Goal: Check status: Check status

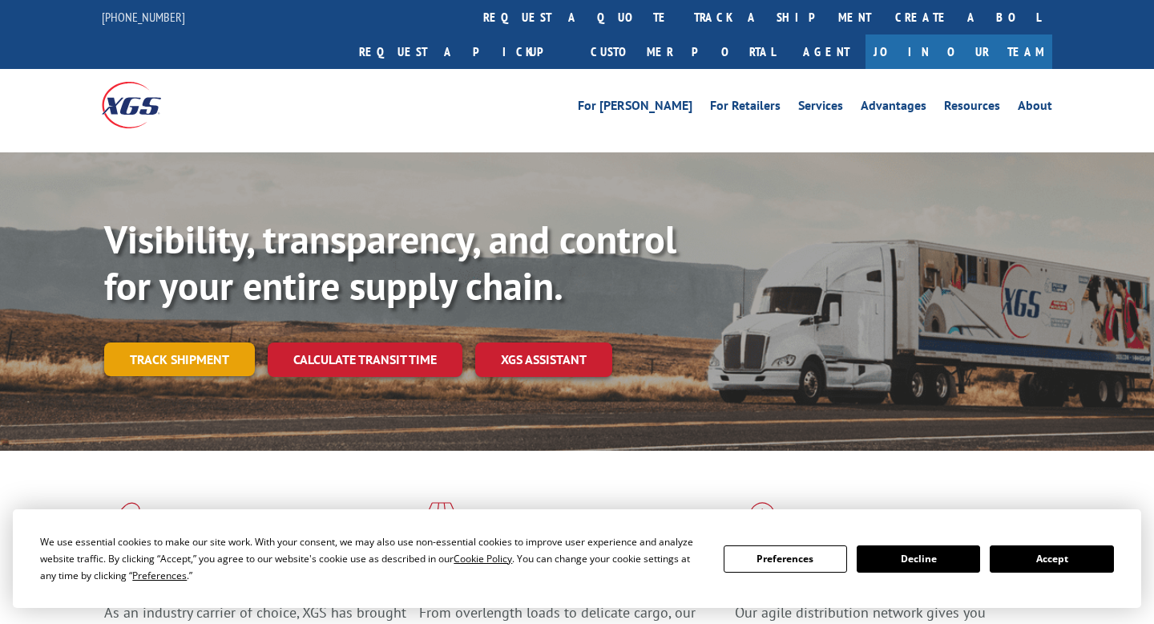
click at [195, 342] on link "Track shipment" at bounding box center [179, 359] width 151 height 34
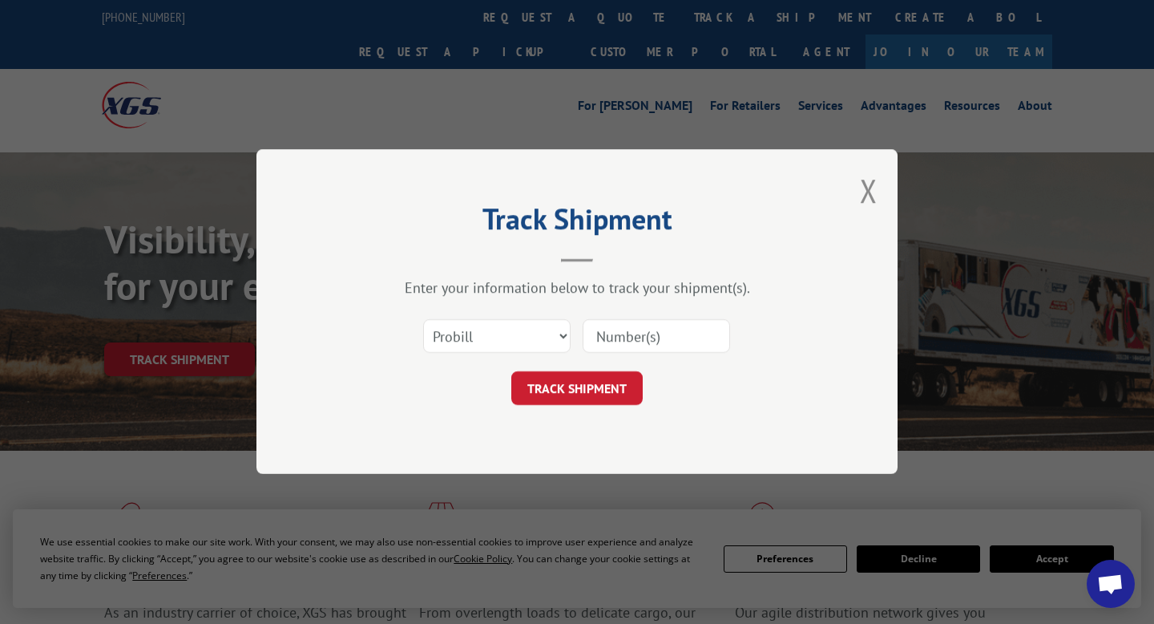
click at [660, 331] on input at bounding box center [656, 337] width 147 height 34
paste input "17402916"
type input "17402916"
click at [596, 381] on button "TRACK SHIPMENT" at bounding box center [576, 389] width 131 height 34
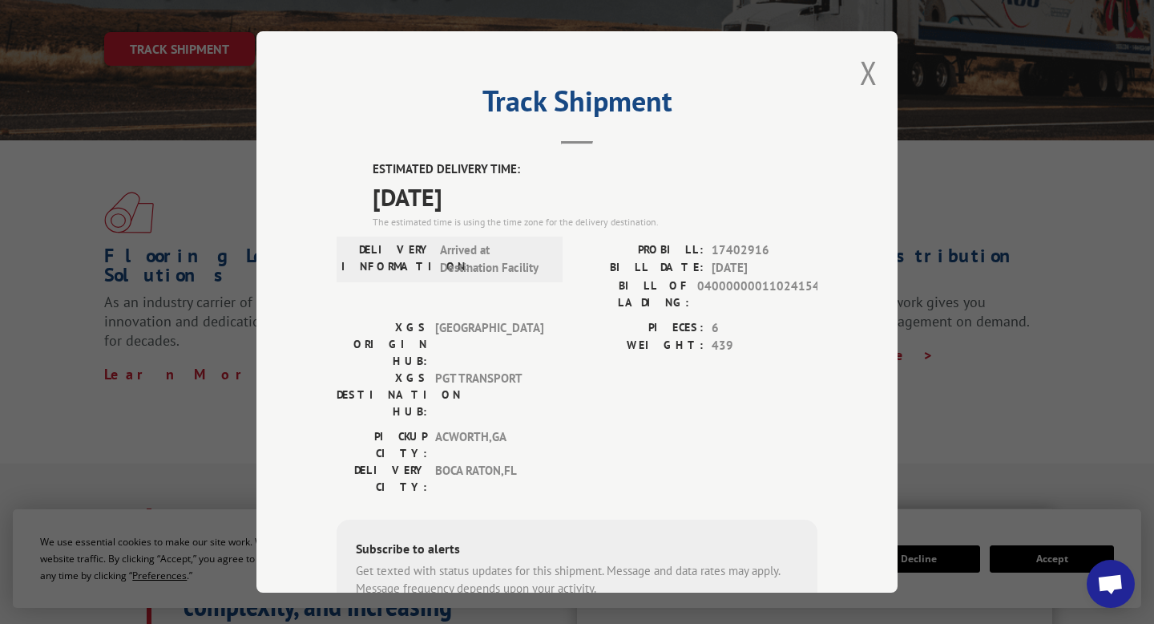
scroll to position [304, 0]
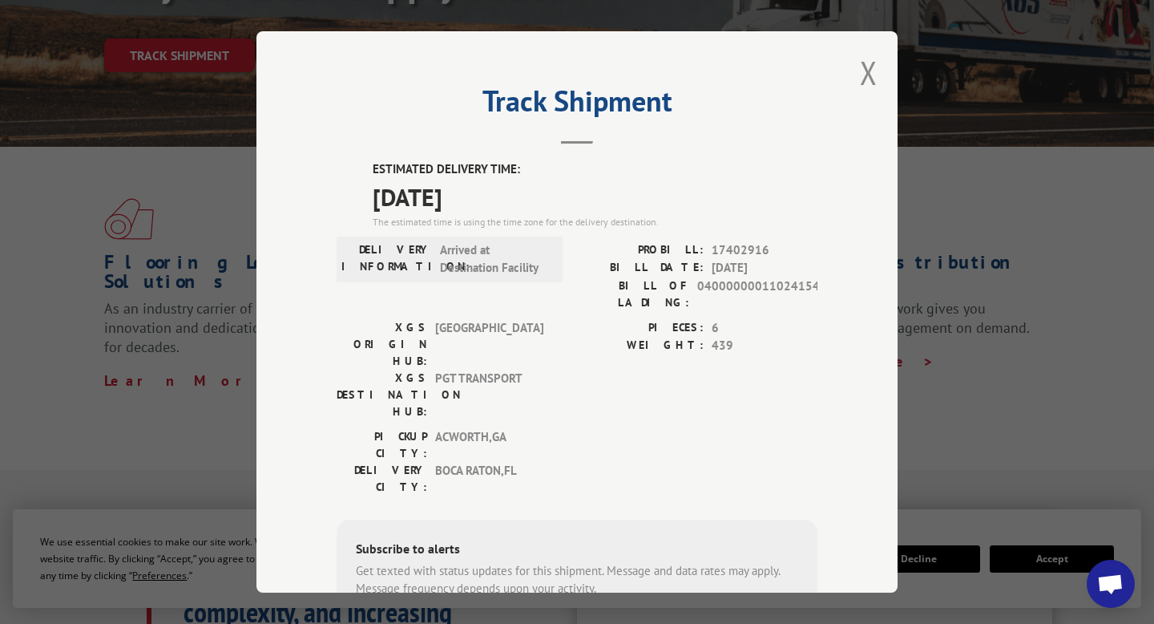
drag, startPoint x: 384, startPoint y: 196, endPoint x: 519, endPoint y: 196, distance: 135.5
click at [519, 196] on span "[DATE]" at bounding box center [595, 196] width 445 height 36
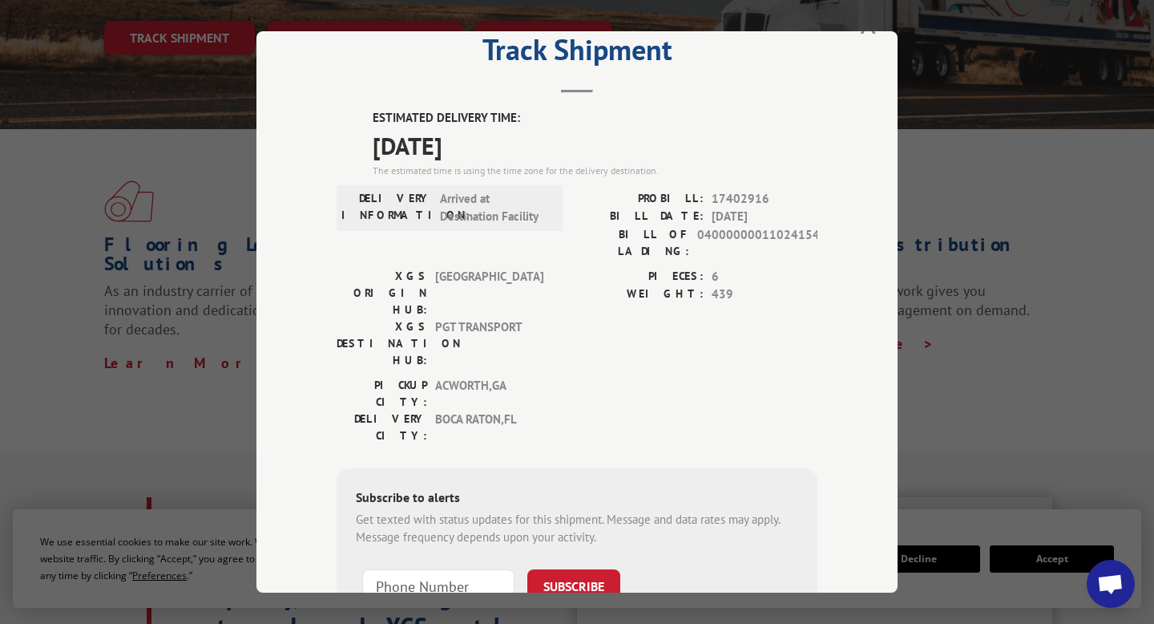
scroll to position [0, 0]
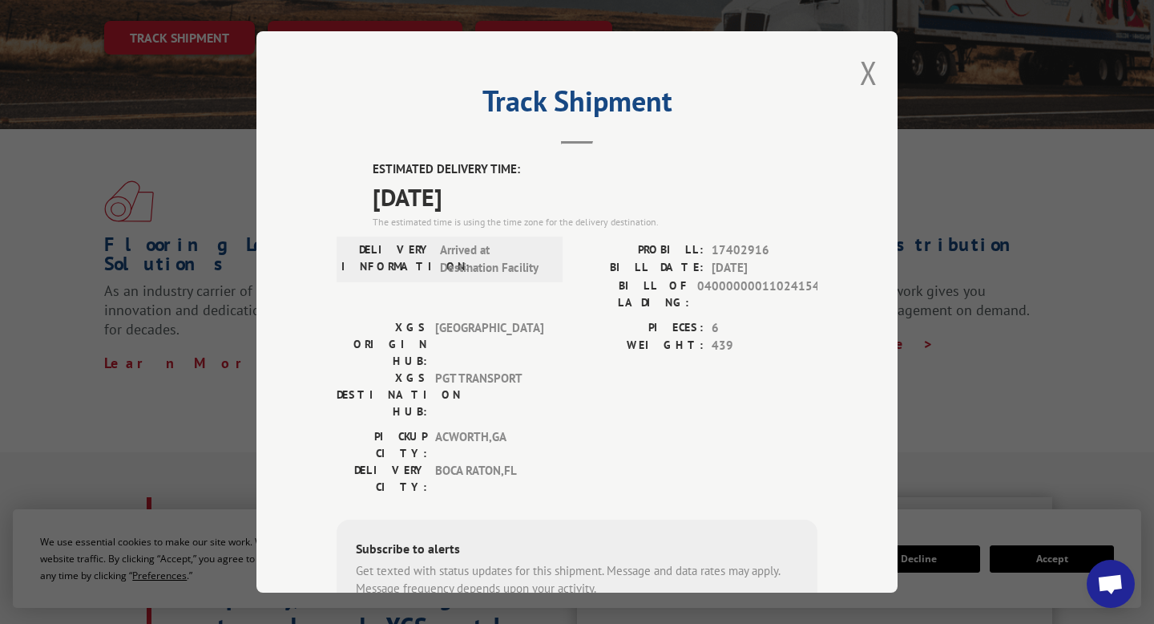
click at [1096, 577] on span "Open chat" at bounding box center [1111, 583] width 48 height 48
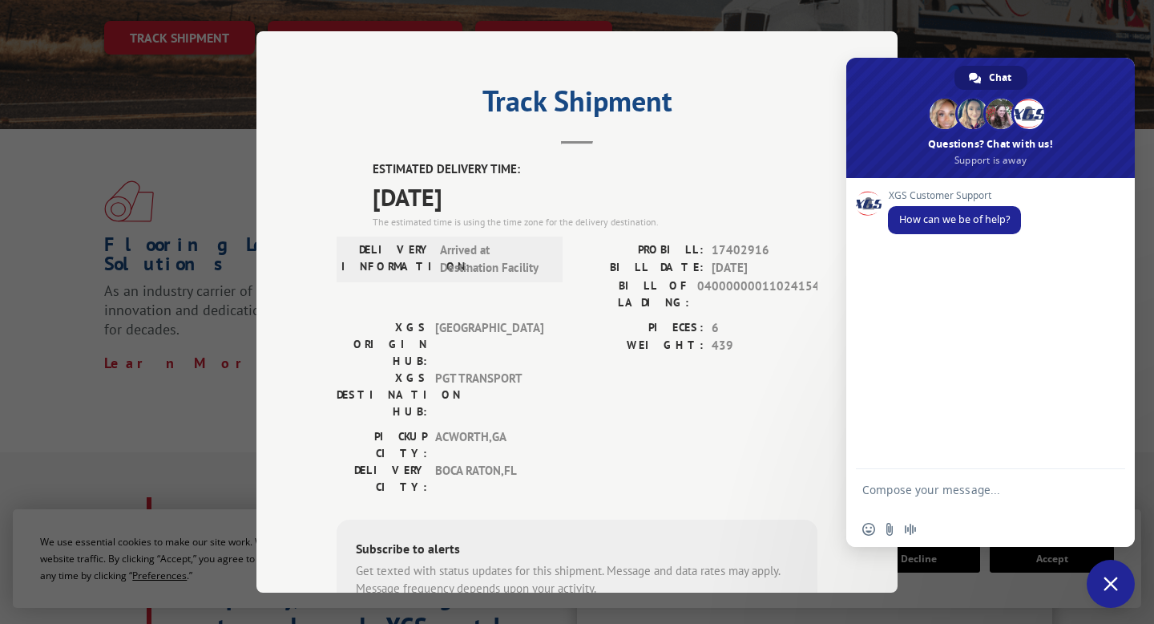
click at [971, 487] on textarea "Compose your message..." at bounding box center [972, 497] width 221 height 29
click at [864, 492] on textarea "17402916" at bounding box center [972, 492] width 221 height 14
click at [1012, 494] on textarea "PRO BILL 17402916" at bounding box center [972, 492] width 221 height 14
type textarea "PRO BILL 17402916- WHERE IS IT?"
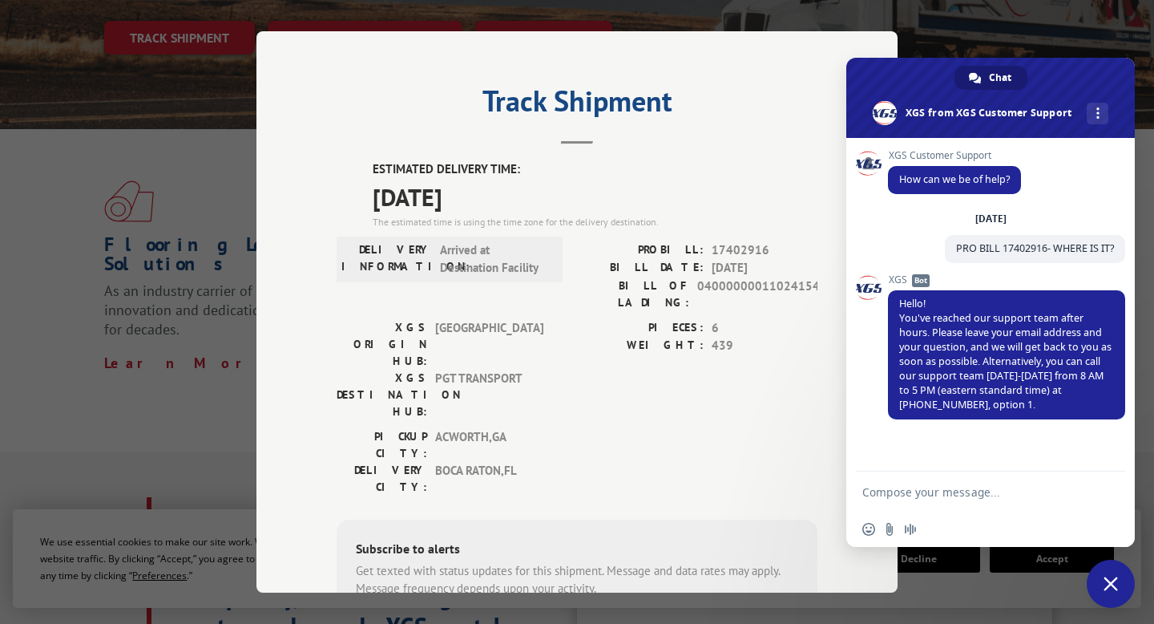
click at [662, 427] on div "PICKUP CITY: [GEOGRAPHIC_DATA] , [GEOGRAPHIC_DATA] DELIVERY CITY: [GEOGRAPHIC_D…" at bounding box center [577, 464] width 481 height 75
click at [662, 349] on div "PIECES: 6 WEIGHT: 439" at bounding box center [697, 372] width 240 height 109
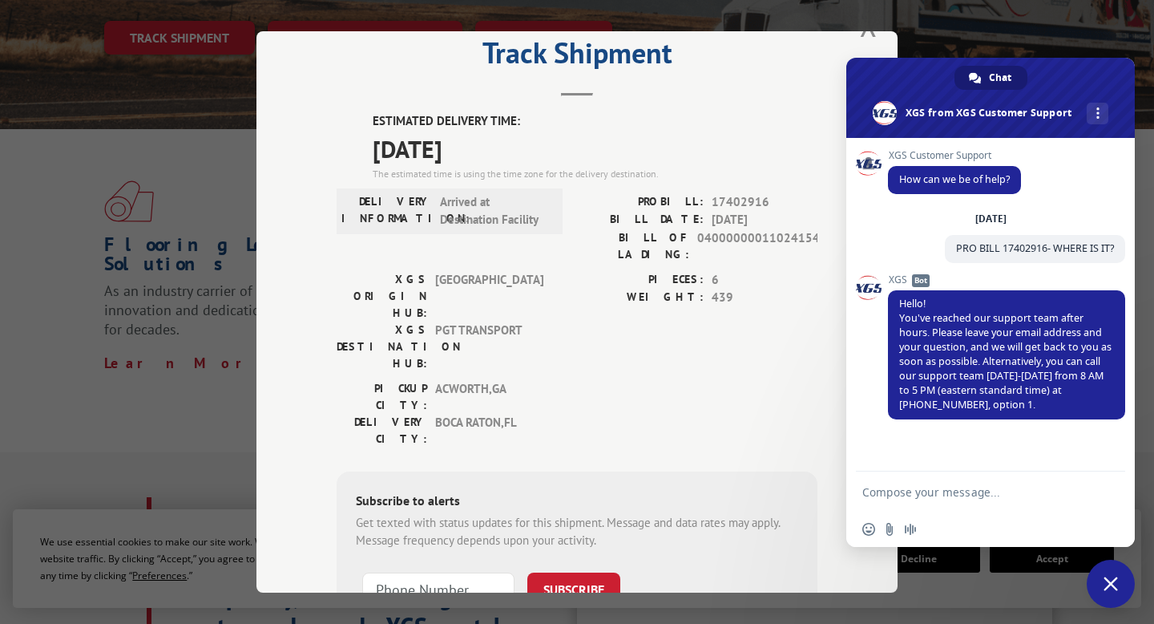
scroll to position [46, 0]
